Goal: Task Accomplishment & Management: Manage account settings

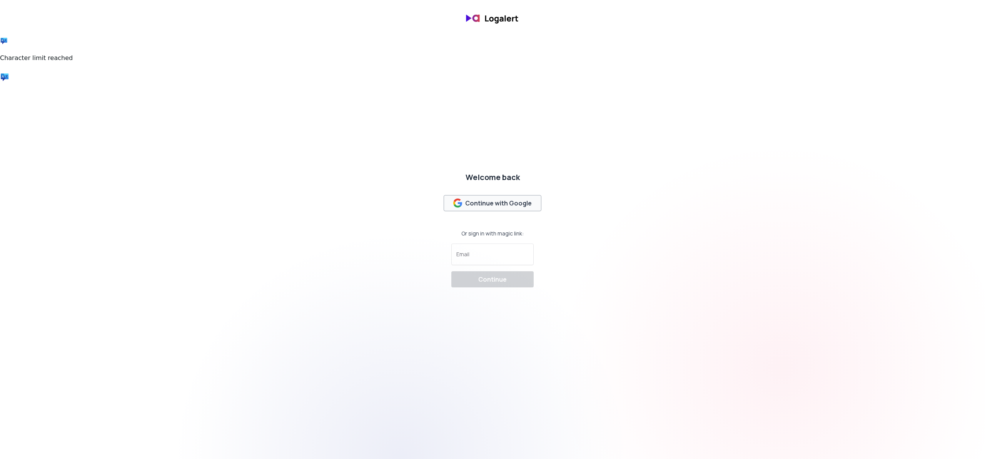
click at [501, 207] on div "Continue with Google" at bounding box center [492, 203] width 79 height 9
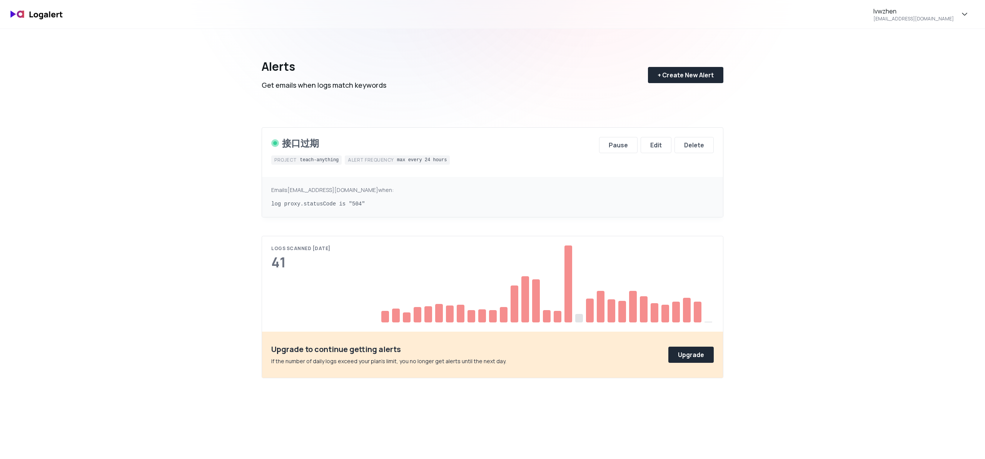
click at [537, 179] on div "Emails lvwzhen@gmail.com when: log proxy.statusCode is "504"" at bounding box center [492, 197] width 461 height 40
click at [657, 148] on div "Edit" at bounding box center [656, 144] width 12 height 9
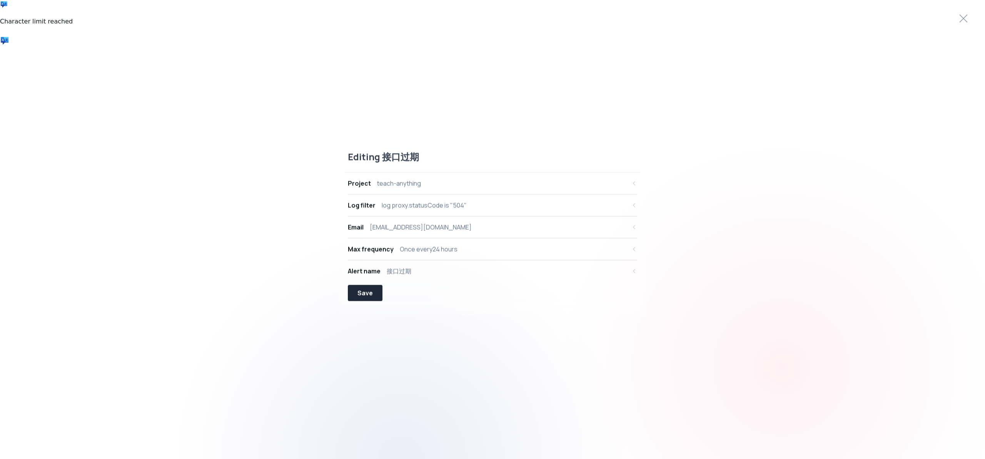
click at [508, 233] on button "Email lvwzhen@gmail.com" at bounding box center [492, 227] width 289 height 22
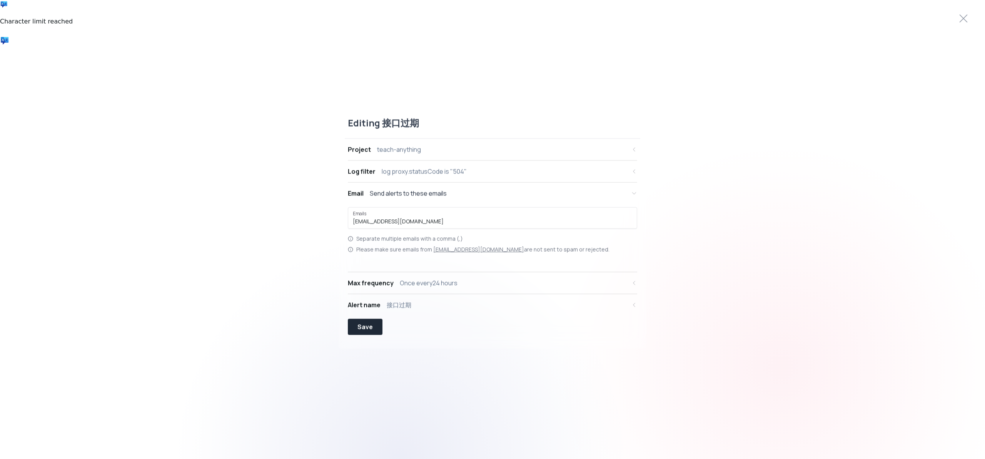
click at [491, 282] on div "Max frequency Once every 24 hours" at bounding box center [487, 282] width 279 height 9
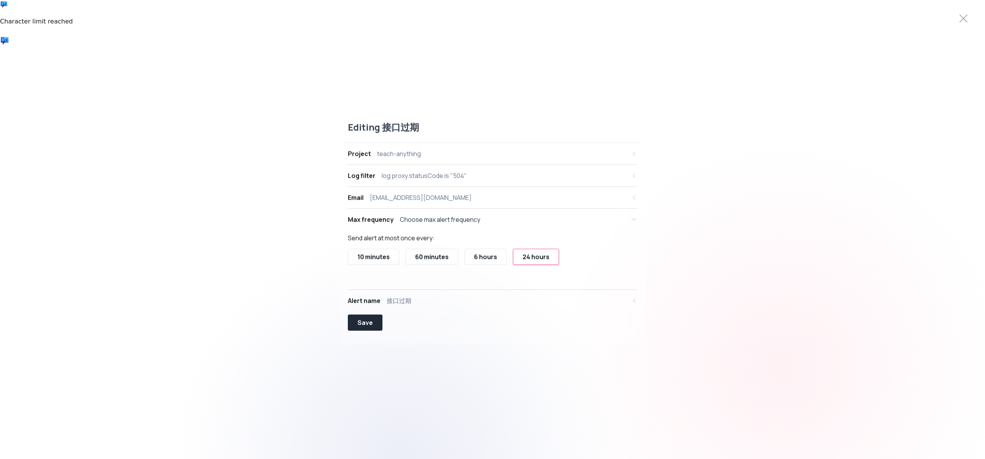
click at [517, 202] on div "Email lvwzhen@gmail.com" at bounding box center [487, 197] width 279 height 9
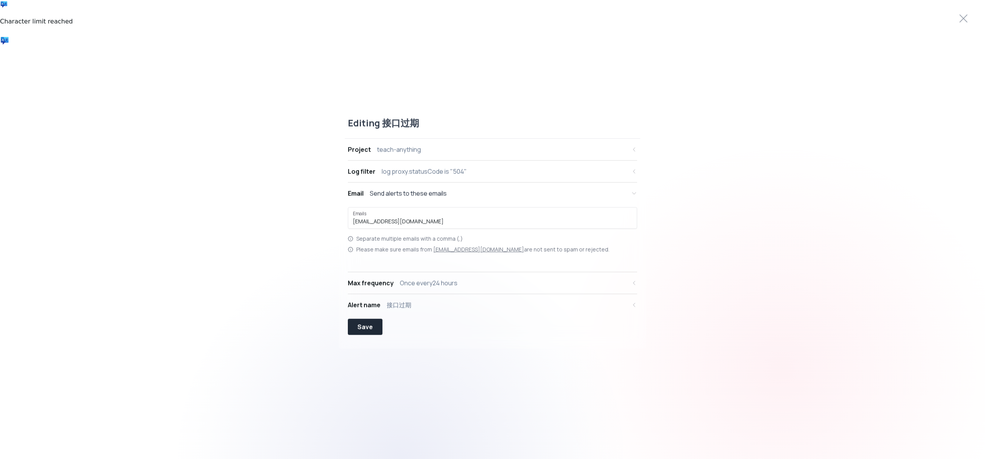
click at [547, 177] on button "Log filter log proxy.statusCode is "504"" at bounding box center [492, 171] width 289 height 22
select select "proxy.statusCode"
select select "EQUALS"
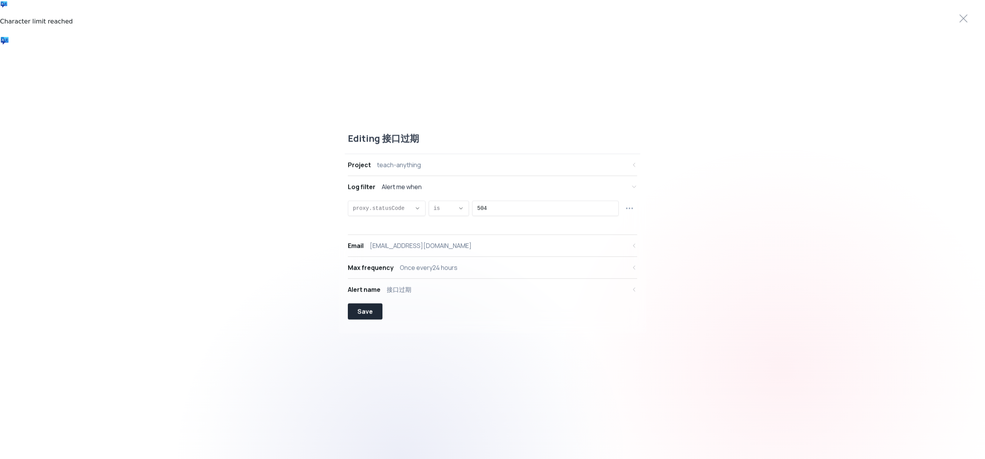
click at [567, 159] on button "Project teach-anything" at bounding box center [492, 165] width 289 height 22
select select "prj_EGMXpjbDfC8nG65nUwVSr7R7mOZV"
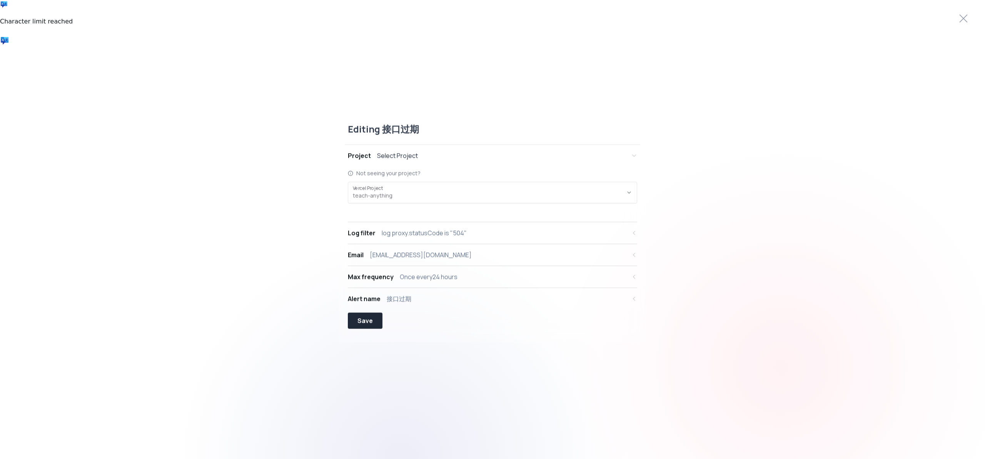
click at [505, 257] on div "Email lvwzhen@gmail.com" at bounding box center [487, 254] width 279 height 9
